Goal: Task Accomplishment & Management: Use online tool/utility

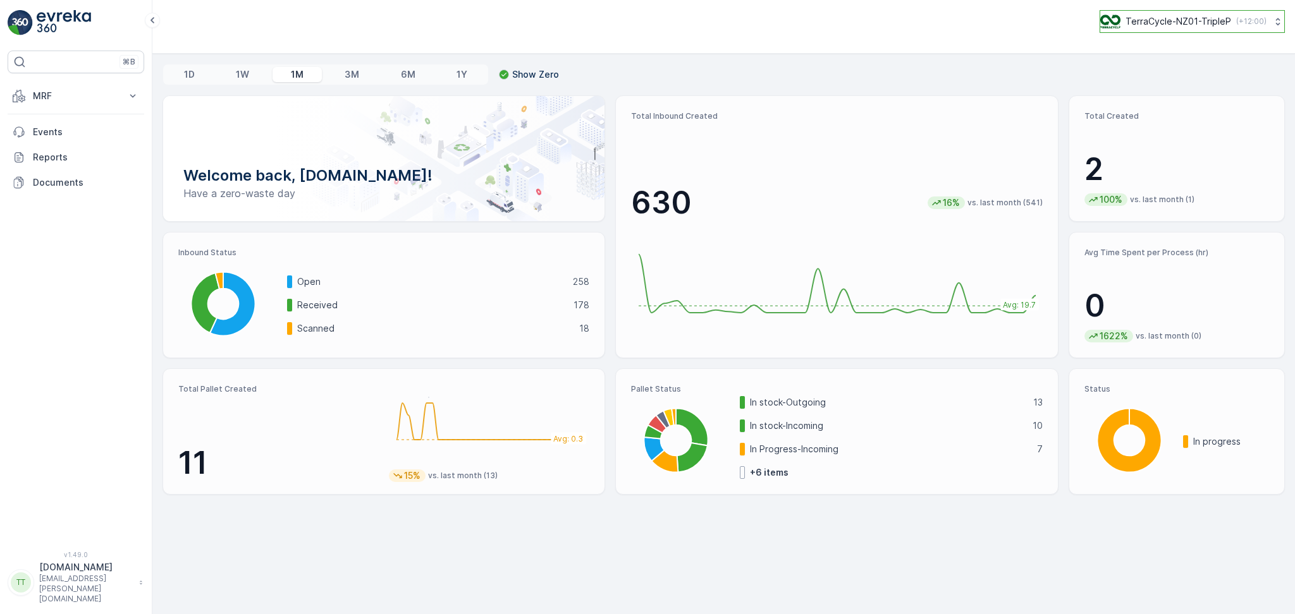
click at [1174, 27] on p "TerraCycle-NZ01-TripleP" at bounding box center [1178, 21] width 106 height 13
type input "senda"
click at [1164, 73] on span "Terracycle-AU04 - Sendable" at bounding box center [1197, 77] width 178 height 13
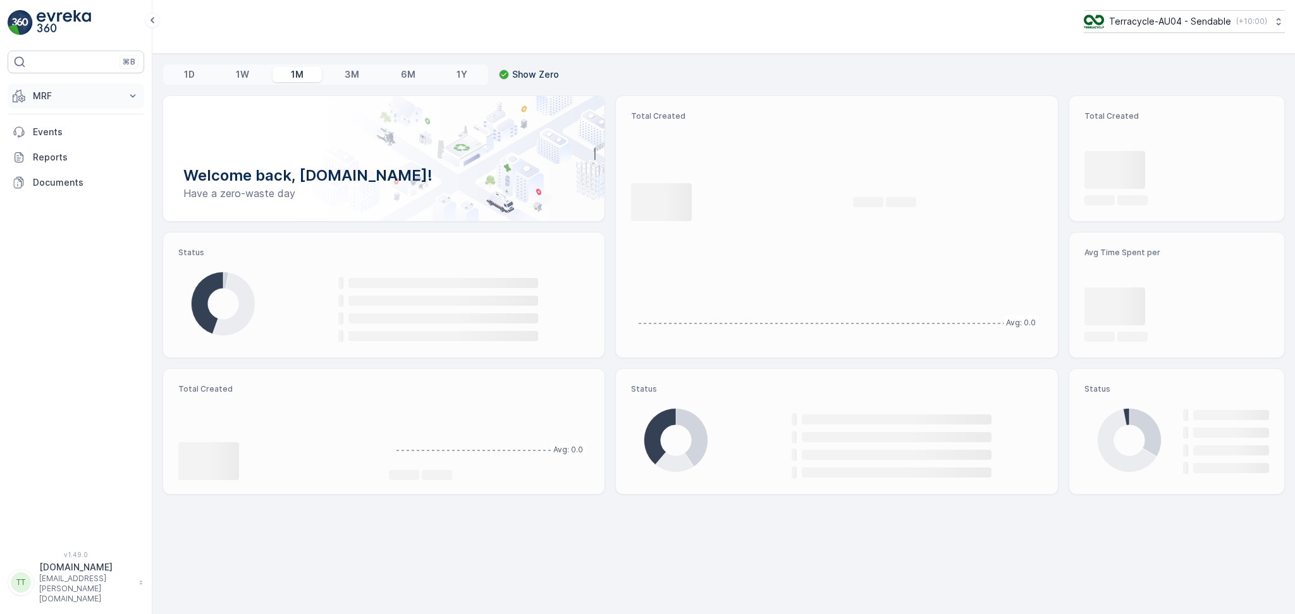
click at [93, 97] on p "MRF" at bounding box center [76, 96] width 86 height 13
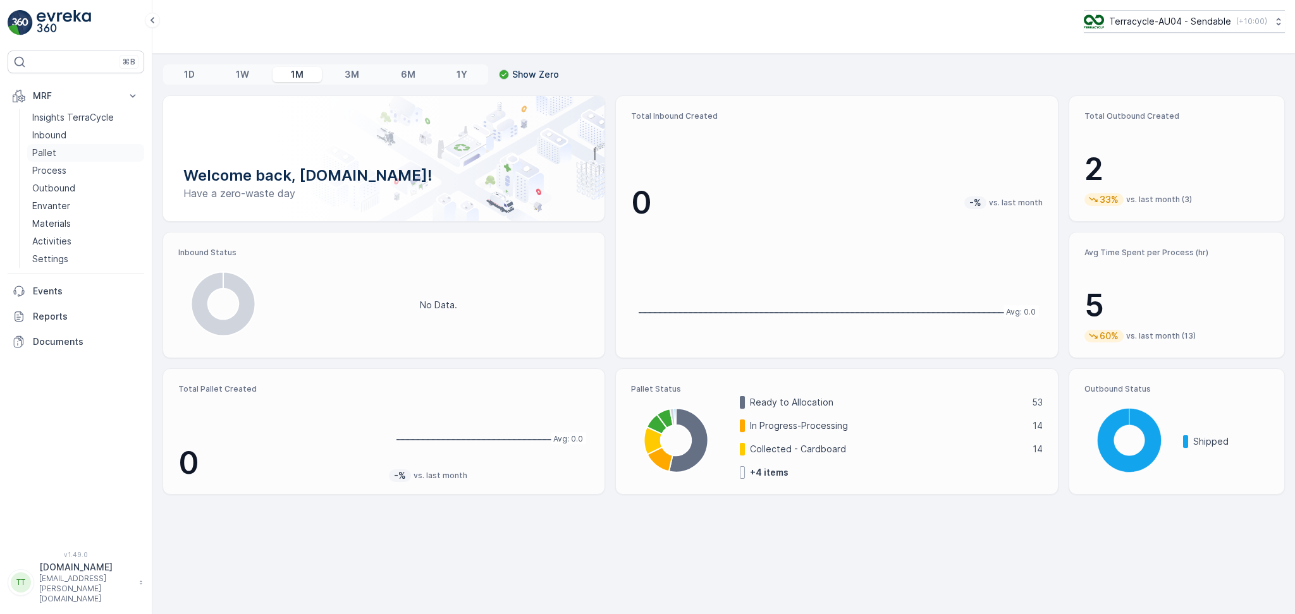
click at [47, 153] on p "Pallet" at bounding box center [44, 153] width 24 height 13
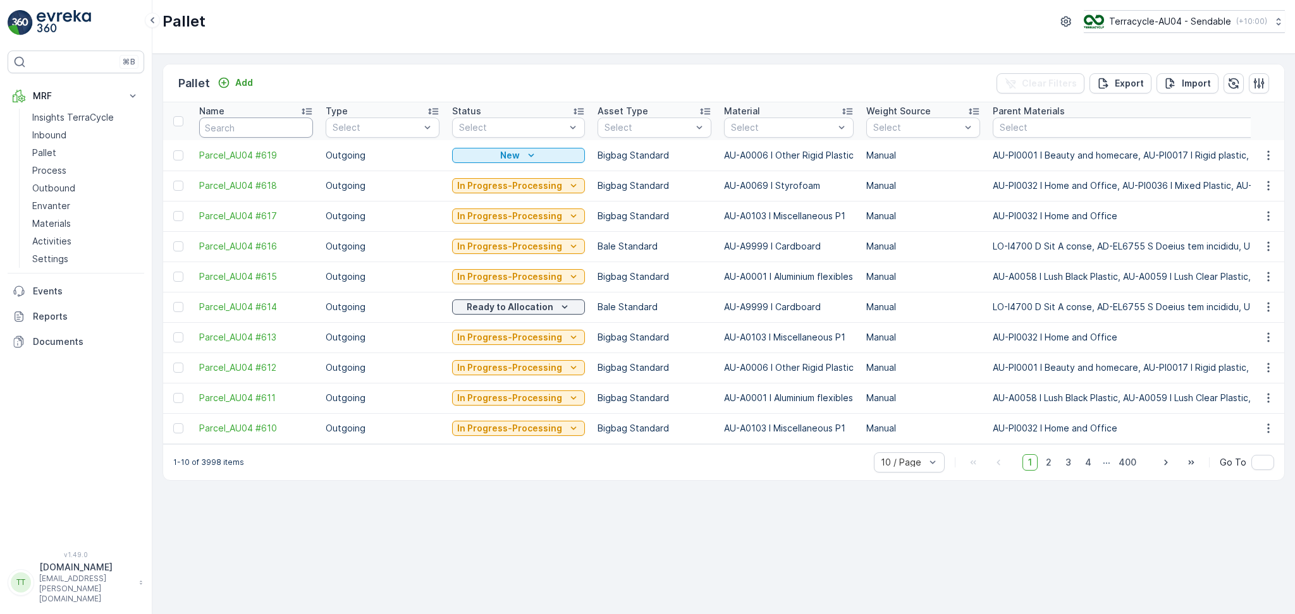
click at [235, 130] on input "text" at bounding box center [256, 128] width 114 height 20
type input "FD"
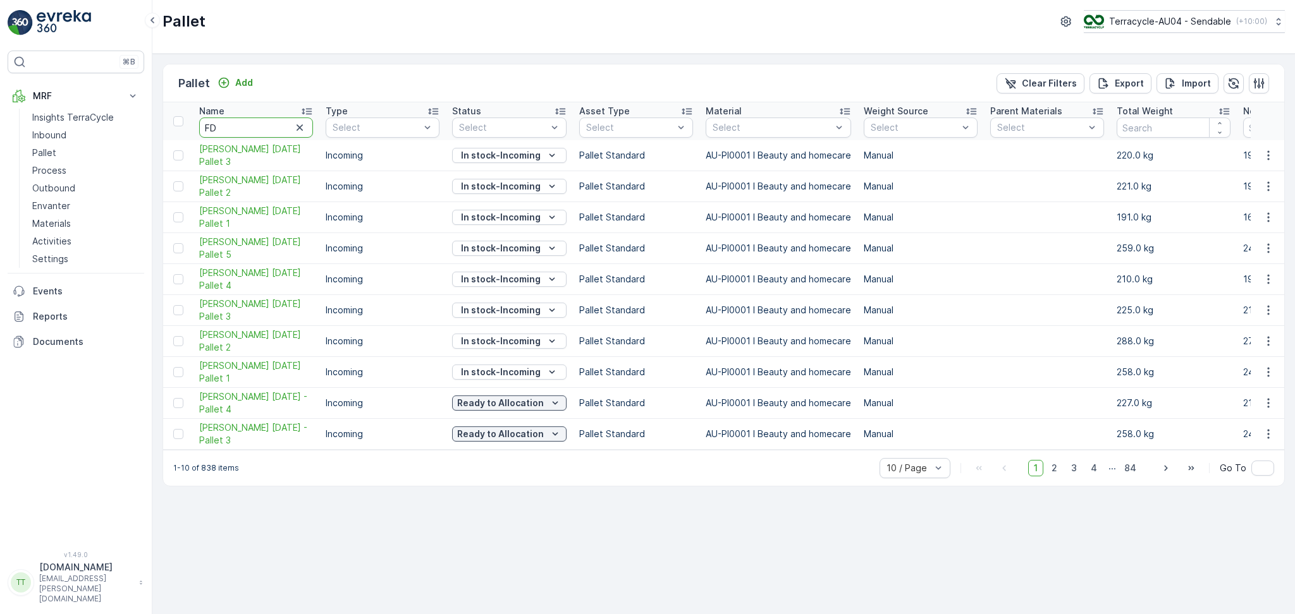
click at [260, 130] on input "FD" at bounding box center [256, 128] width 114 height 20
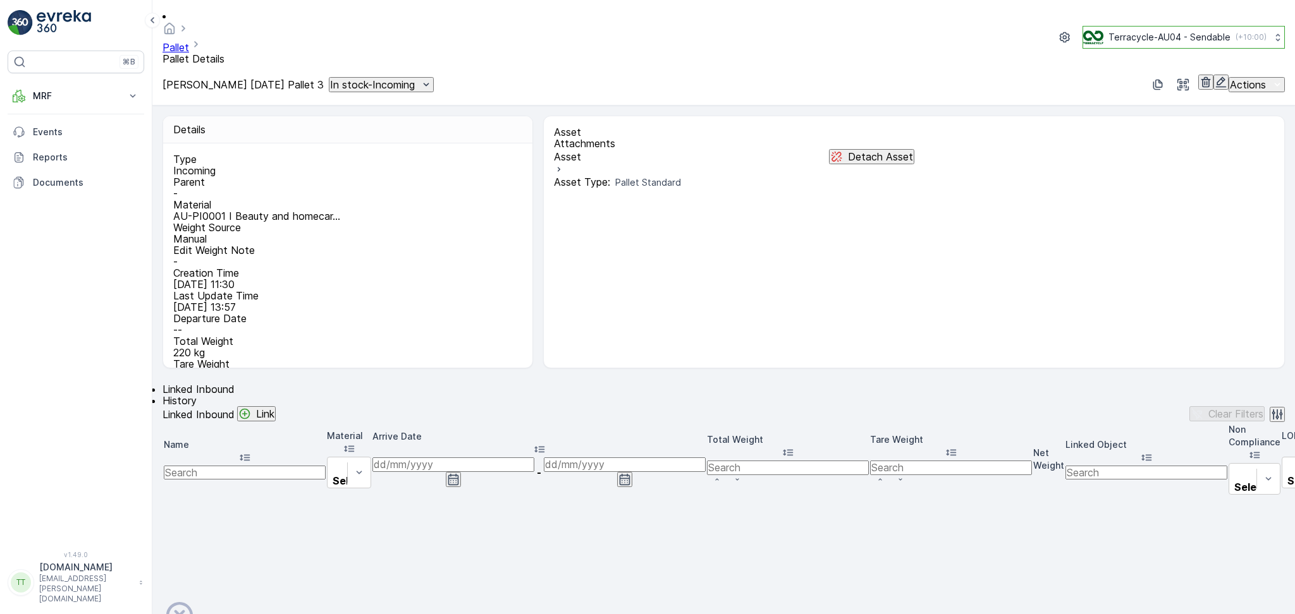
click at [1127, 31] on p "Terracycle-AU04 - Sendable" at bounding box center [1169, 37] width 122 height 13
type input "pro"
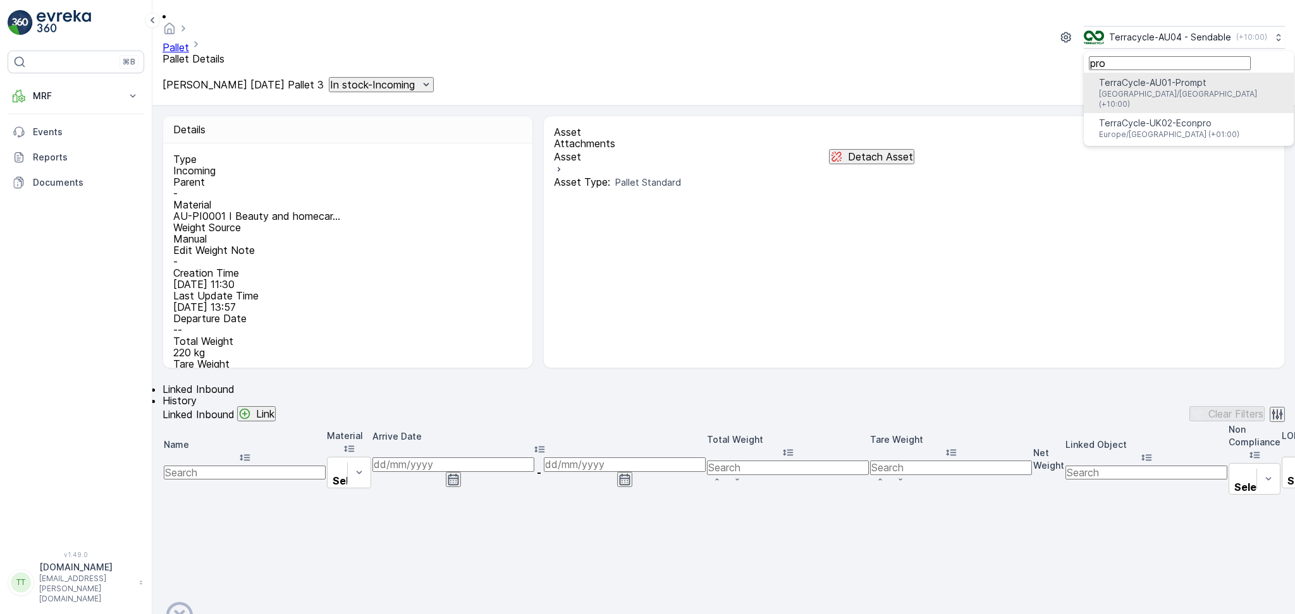
click at [1158, 82] on span "TerraCycle-AU01-Prompt" at bounding box center [1189, 82] width 180 height 13
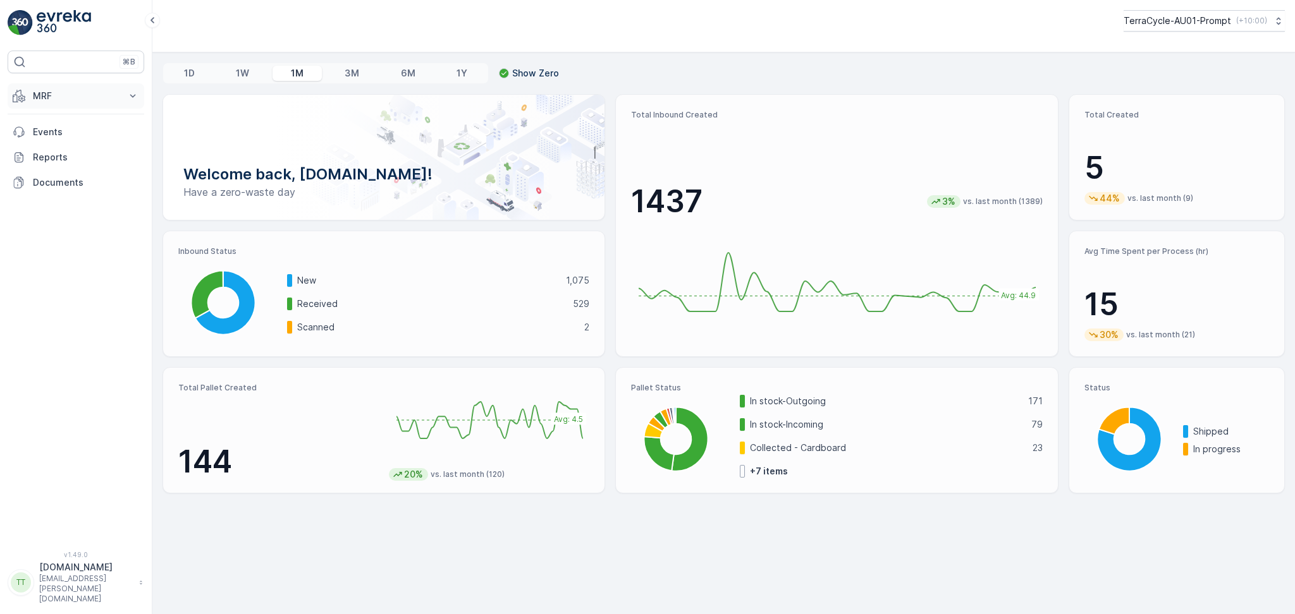
click at [106, 94] on p "MRF" at bounding box center [76, 96] width 86 height 13
click at [54, 151] on p "Pallet" at bounding box center [44, 153] width 24 height 13
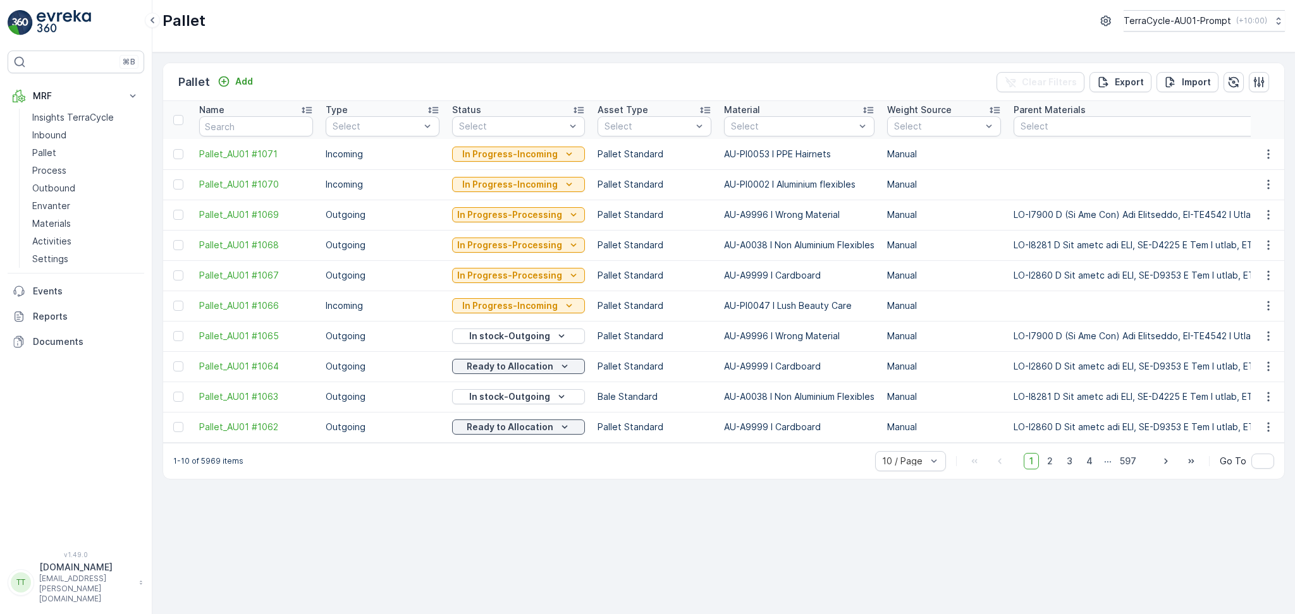
click at [267, 111] on div "Name" at bounding box center [256, 110] width 114 height 13
click at [268, 118] on input "text" at bounding box center [256, 126] width 114 height 20
type input "FD"
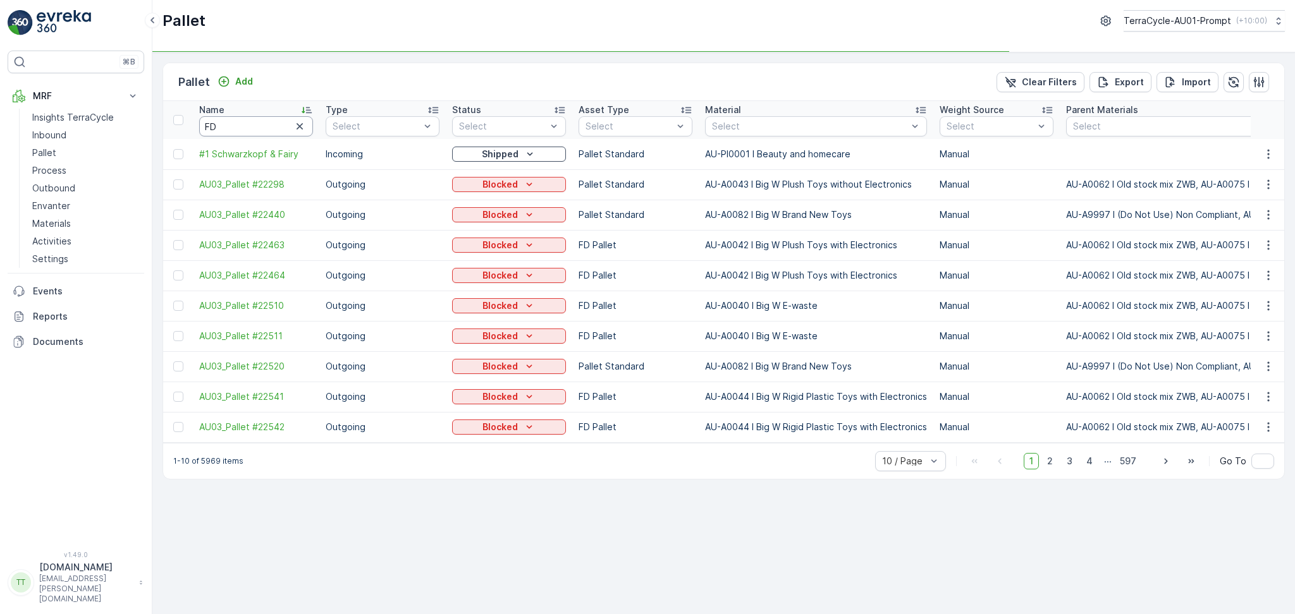
click at [260, 126] on input "FD" at bounding box center [256, 126] width 114 height 20
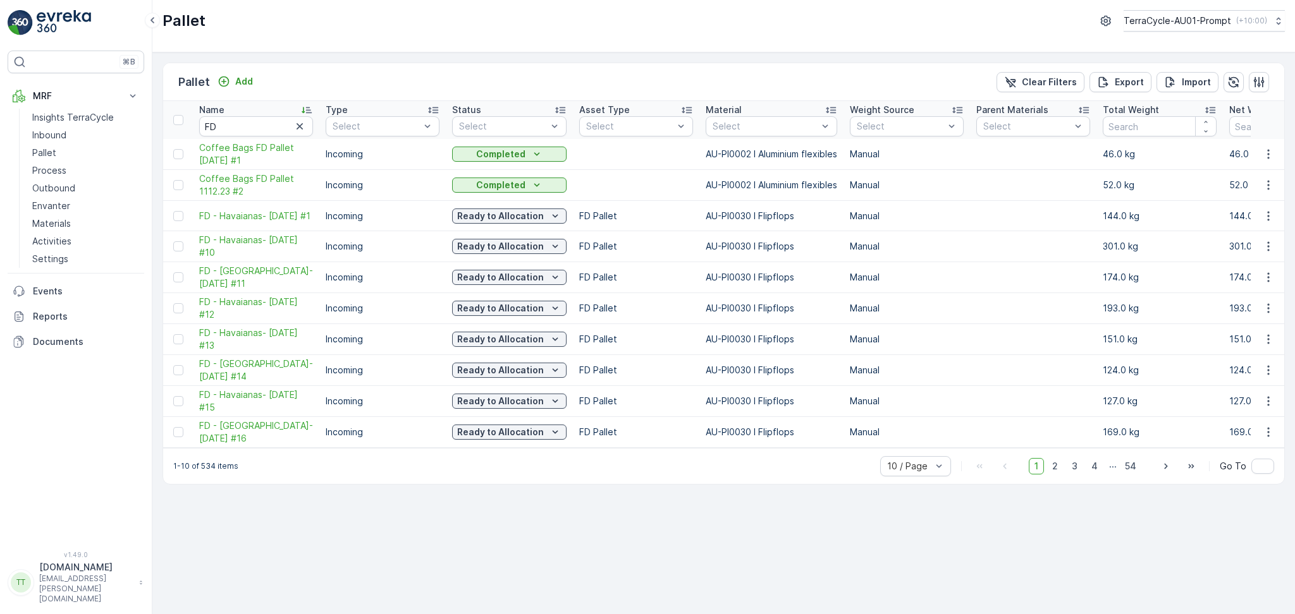
click at [302, 111] on icon at bounding box center [306, 110] width 13 height 13
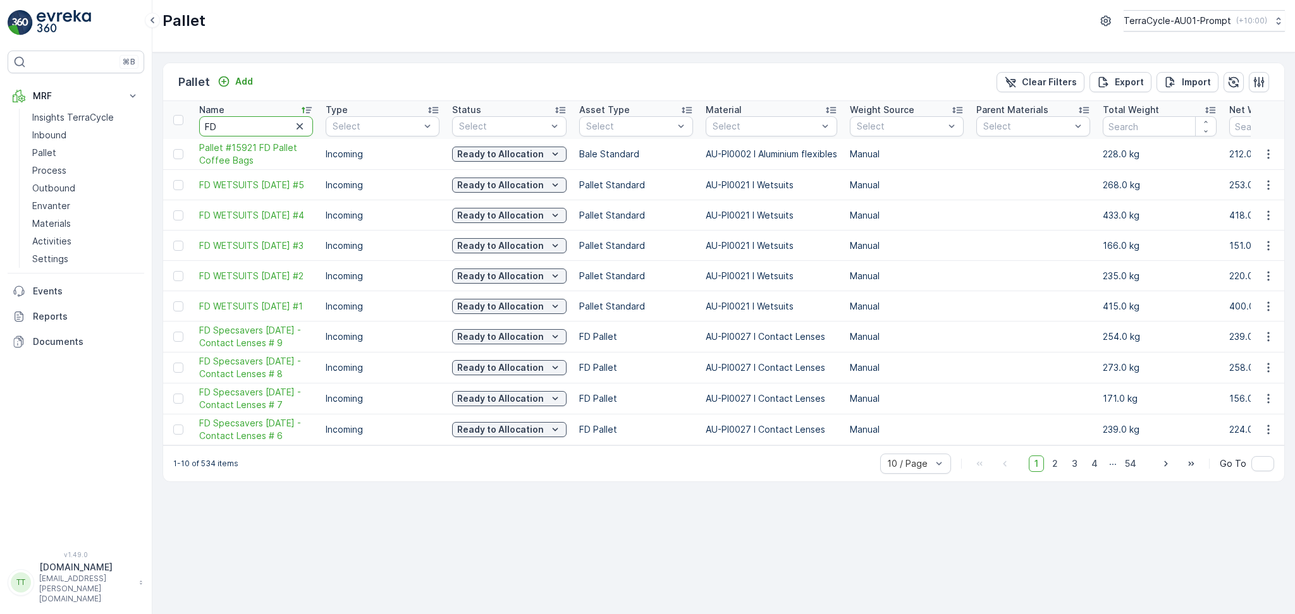
click at [240, 127] on input "FD" at bounding box center [256, 126] width 114 height 20
click at [269, 125] on input "FD" at bounding box center [256, 126] width 114 height 20
click at [300, 130] on icon "button" at bounding box center [299, 126] width 13 height 13
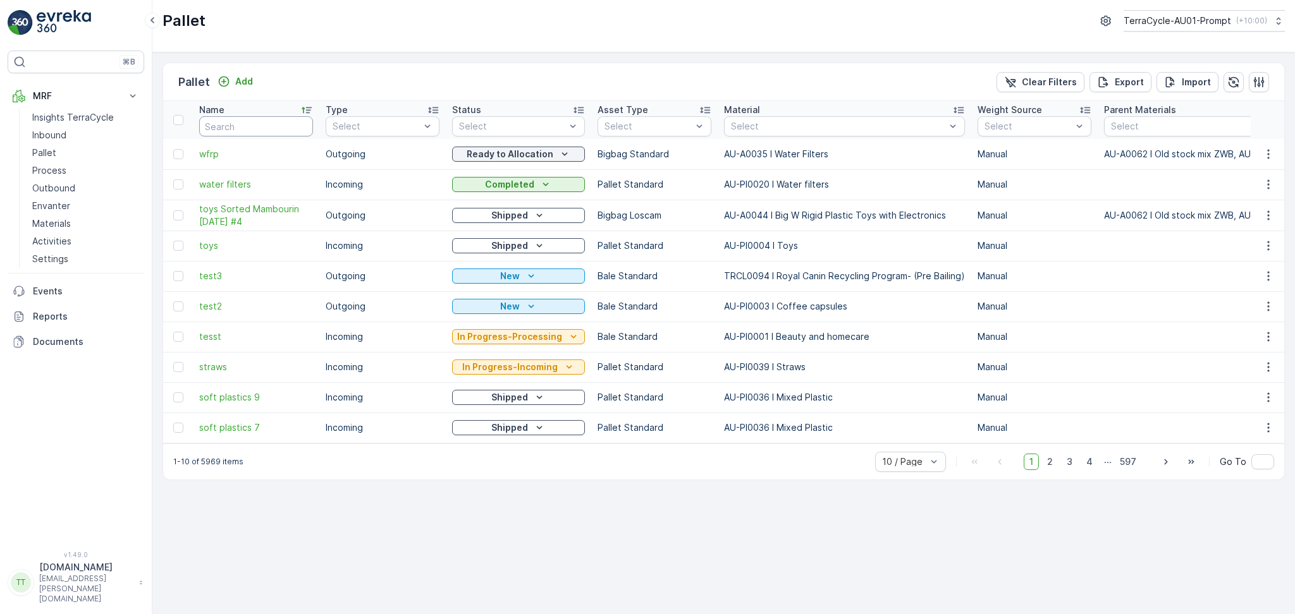
click at [247, 121] on input "text" at bounding box center [256, 126] width 114 height 20
type input "FD"
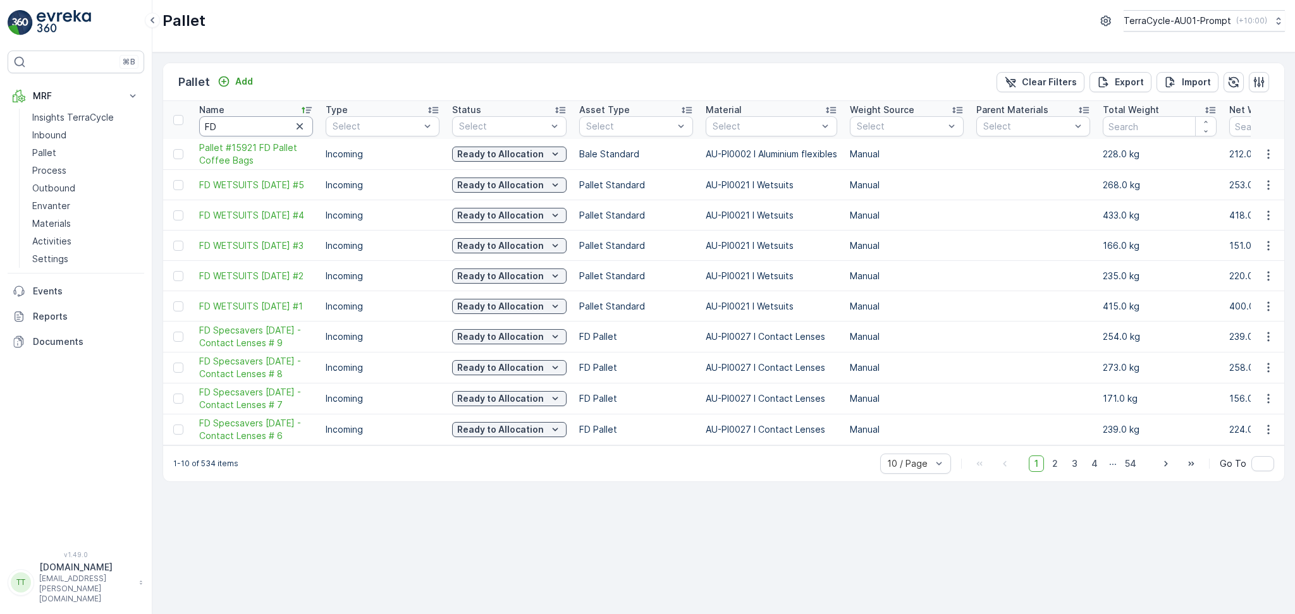
click at [228, 120] on input "FD" at bounding box center [256, 126] width 114 height 20
type input "FD a"
